Goal: Transaction & Acquisition: Purchase product/service

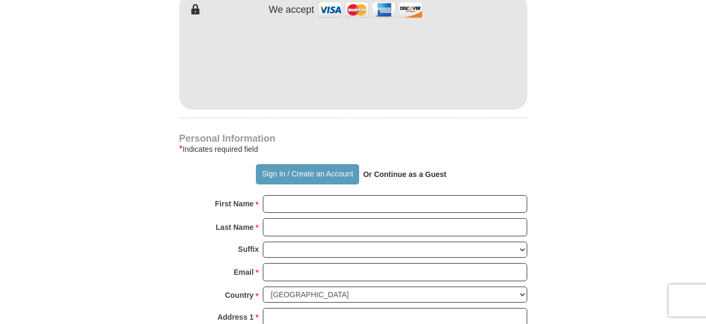
scroll to position [374, 0]
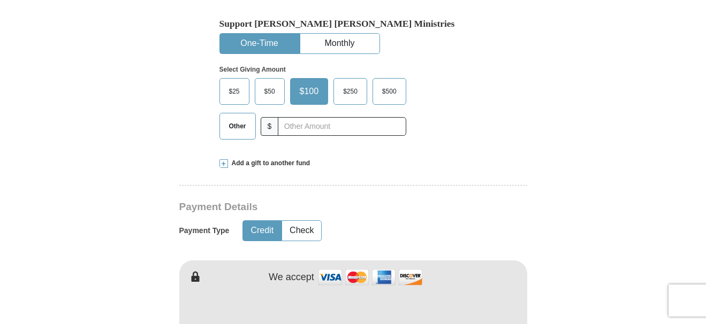
click at [241, 83] on span "$25" at bounding box center [234, 91] width 21 height 16
click at [0, 0] on input "$25" at bounding box center [0, 0] width 0 height 0
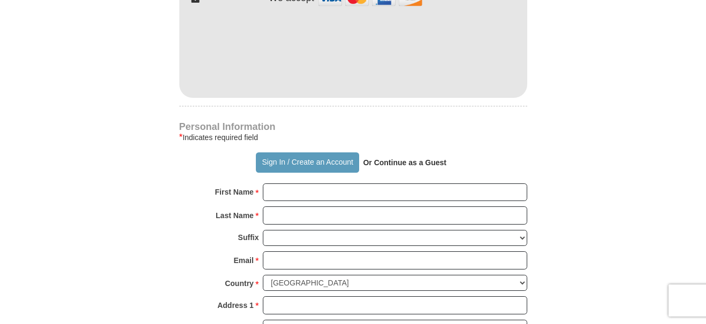
scroll to position [695, 0]
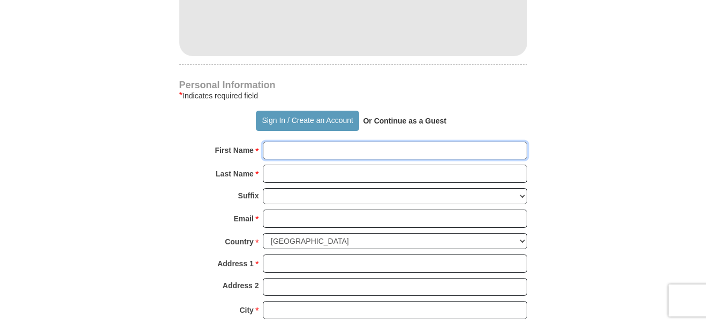
click at [328, 142] on input "First Name *" at bounding box center [395, 151] width 264 height 18
type input "Sinea"
click at [270, 165] on input "Last Name *" at bounding box center [395, 174] width 264 height 18
type input "Pies"
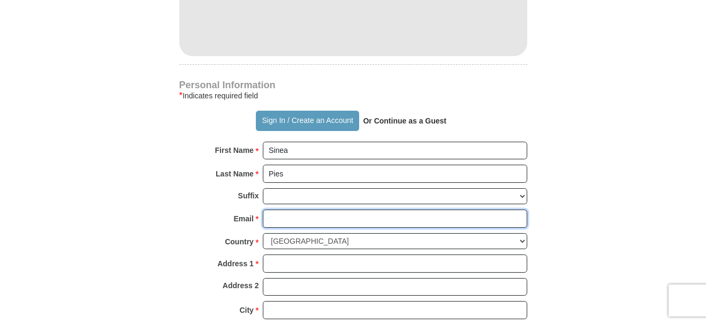
click at [272, 210] on input "Email *" at bounding box center [395, 219] width 264 height 18
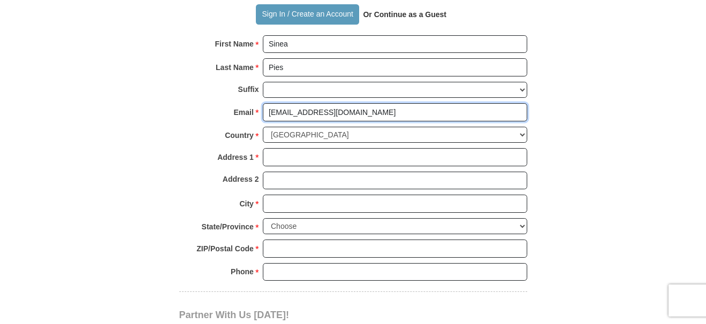
scroll to position [802, 0]
type input "sinea77@Gmail.com"
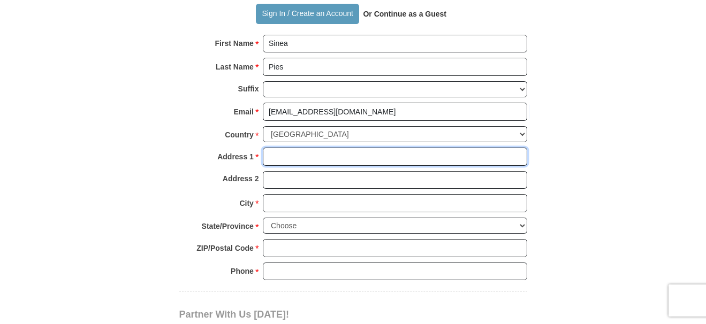
click at [289, 148] on input "Address 1 *" at bounding box center [395, 157] width 264 height 18
type input "18 Tumbleweed Drive"
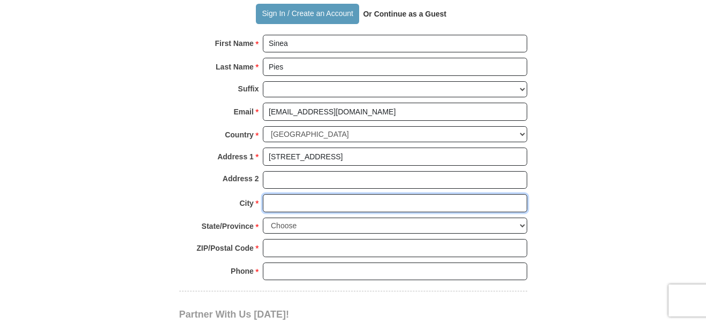
click at [301, 194] on input "City *" at bounding box center [395, 203] width 264 height 18
type input "Pittsford"
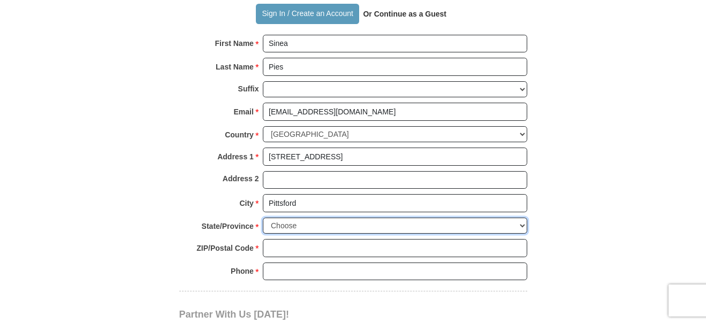
click at [450, 218] on select "Choose Alabama Alaska American Samoa Arizona Arkansas Armed Forces Americas Arm…" at bounding box center [395, 226] width 264 height 17
select select "NM"
click at [263, 218] on select "Choose Alabama Alaska American Samoa Arizona Arkansas Armed Forces Americas Arm…" at bounding box center [395, 226] width 264 height 17
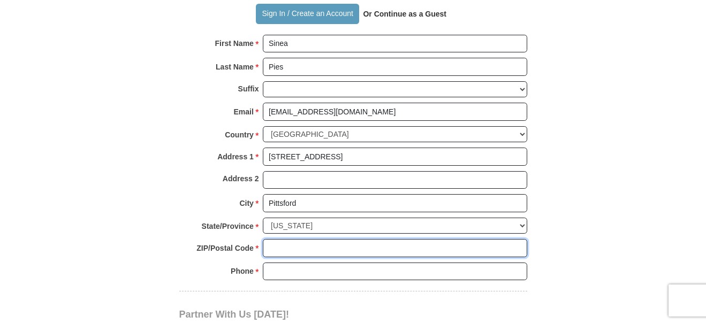
click at [366, 239] on input "ZIP/Postal Code *" at bounding box center [395, 248] width 264 height 18
type input "14534"
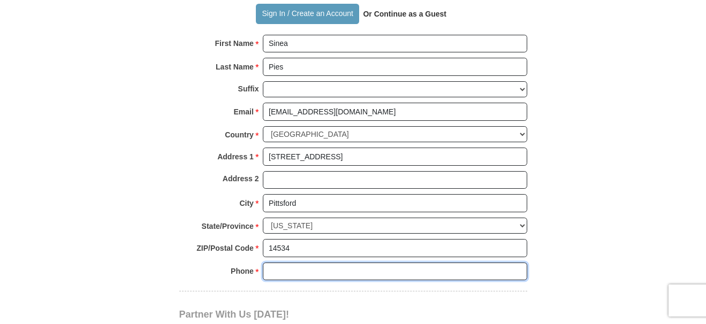
click at [330, 263] on input "Phone * *" at bounding box center [395, 272] width 264 height 18
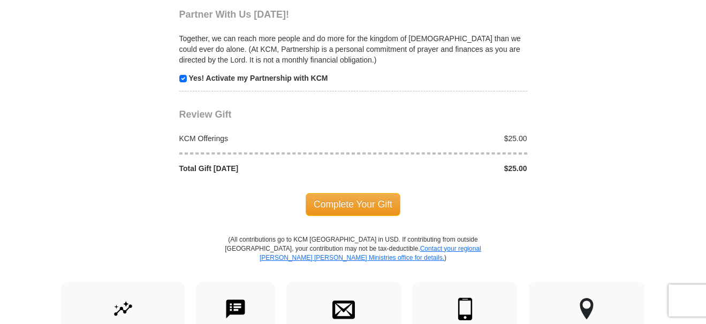
scroll to position [1177, 0]
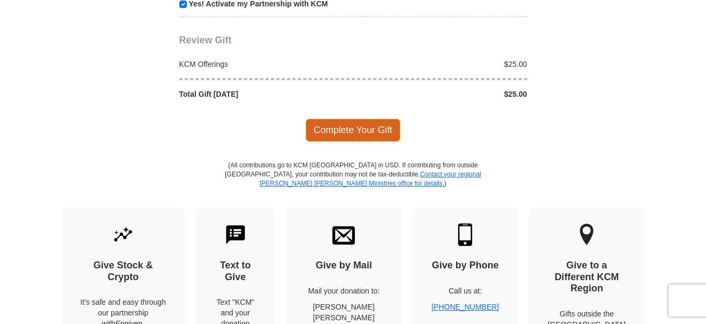
type input "5852197178"
click at [360, 119] on span "Complete Your Gift" at bounding box center [352, 130] width 95 height 22
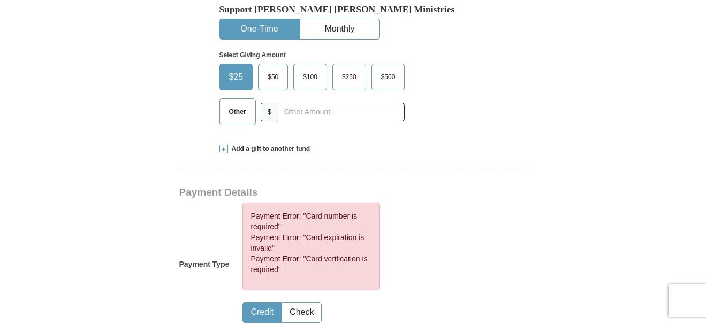
scroll to position [489, 0]
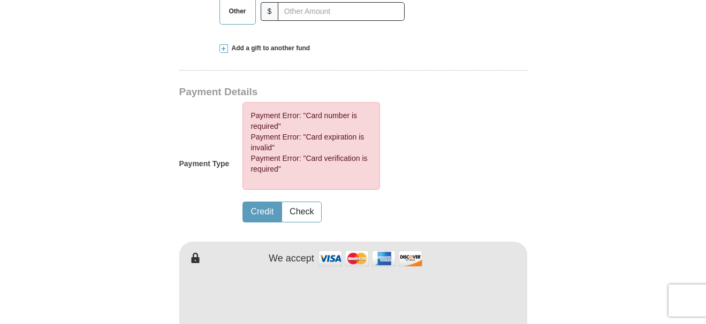
click at [407, 120] on div "Payment Error: "Card number is required" Payment Error: "Card expiration is inv…" at bounding box center [325, 164] width 192 height 124
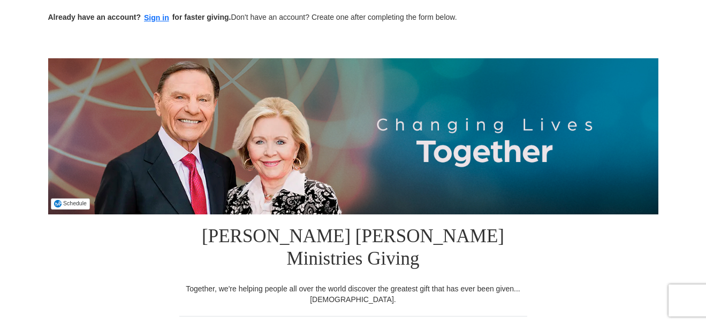
scroll to position [53, 0]
